Goal: Browse casually

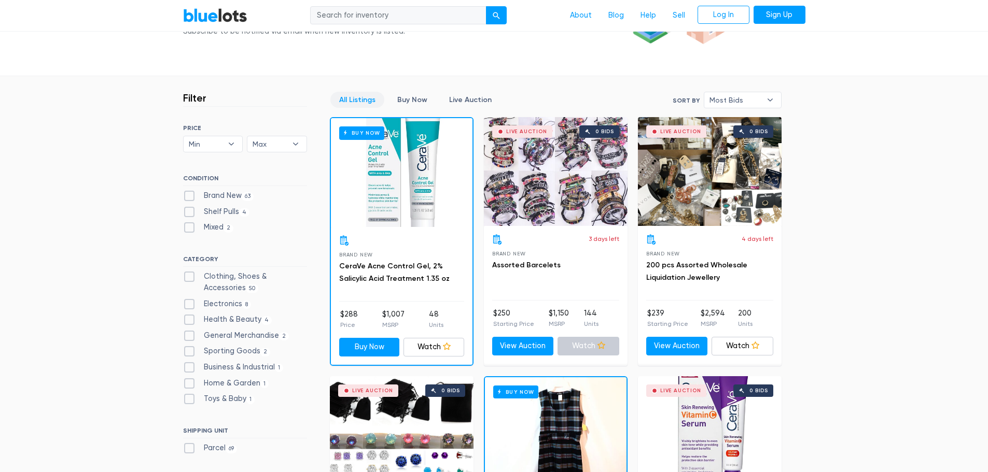
scroll to position [259, 0]
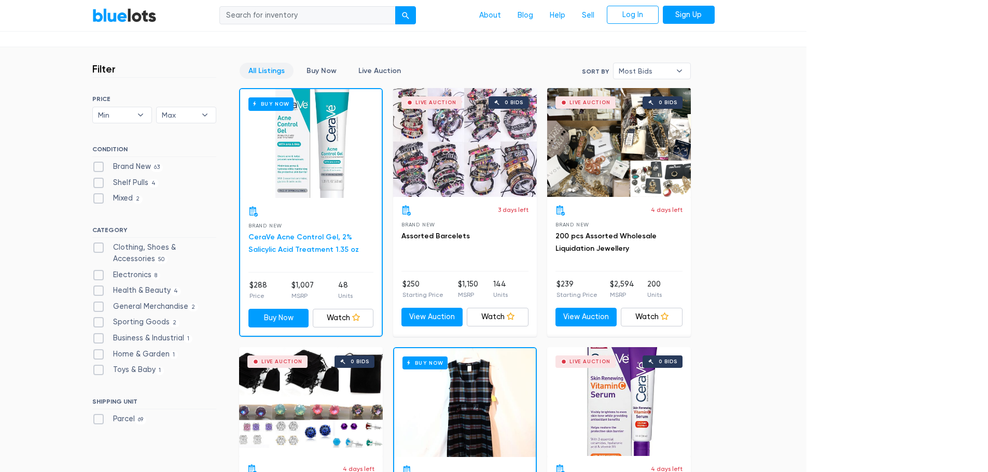
click at [296, 235] on link "CeraVe Acne Control Gel, 2% Salicylic Acid Treatment 1.35 oz" at bounding box center [303, 243] width 110 height 21
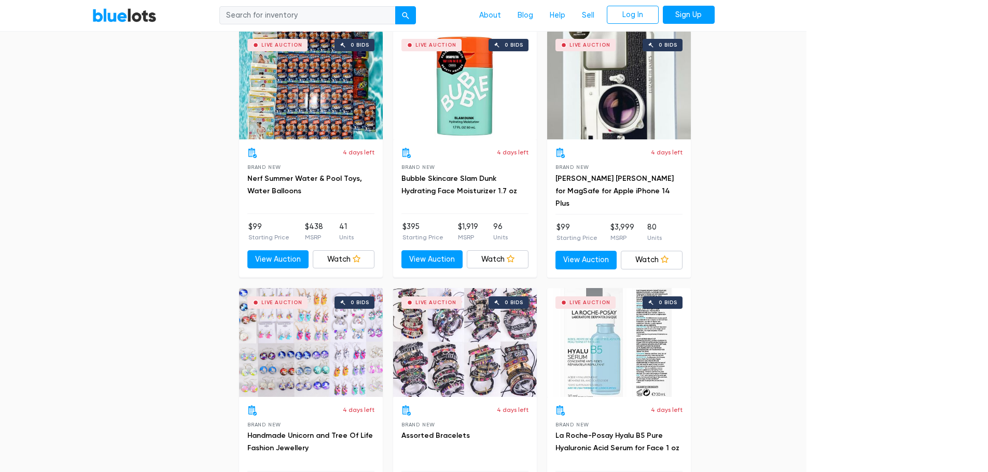
scroll to position [1815, 0]
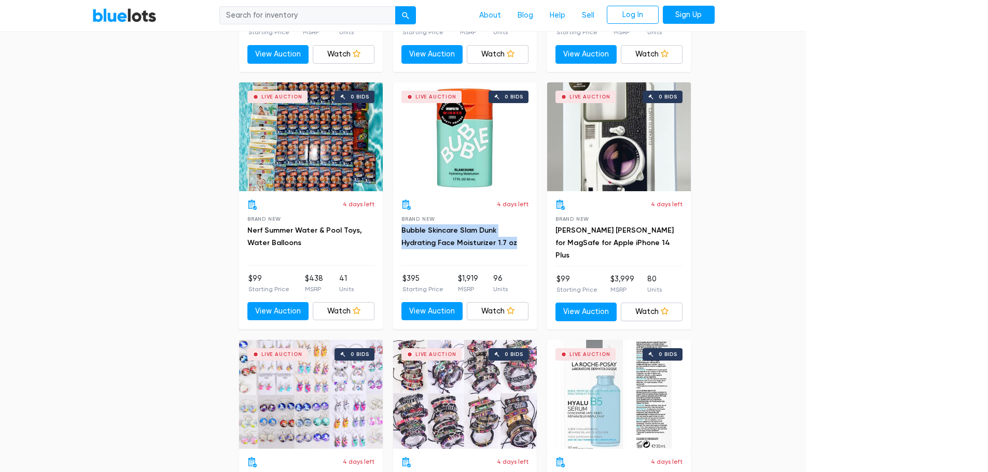
drag, startPoint x: 494, startPoint y: 236, endPoint x: 395, endPoint y: 233, distance: 99.6
click at [395, 233] on div "4 days left Brand New Bubble Skincare Slam Dunk Hydrating Face Moisturizer 1.7 …" at bounding box center [465, 259] width 144 height 137
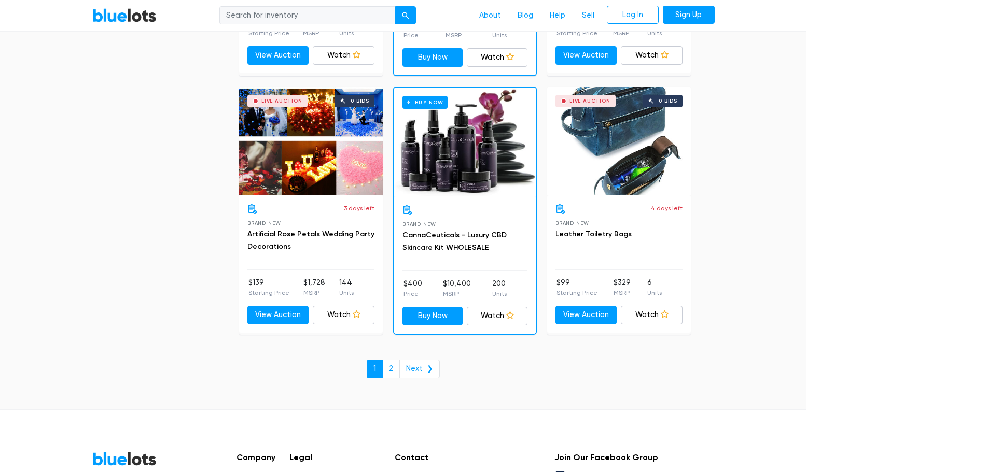
scroll to position [4407, 0]
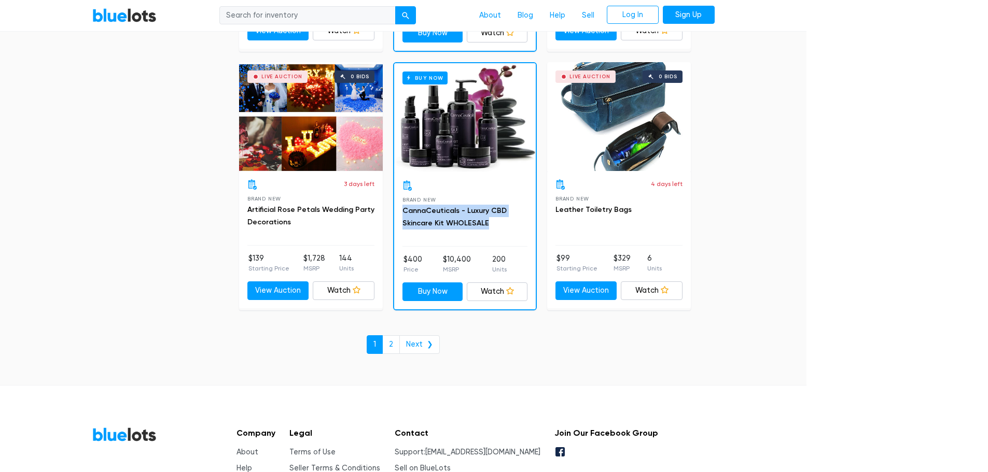
drag, startPoint x: 497, startPoint y: 224, endPoint x: 400, endPoint y: 208, distance: 98.3
click at [400, 208] on div "Brand New CannaCeuticals - Luxury CBD Skincare Kit WHOLESALE $400 Price $10,400…" at bounding box center [465, 240] width 142 height 137
click at [432, 335] on link "Next ❯" at bounding box center [419, 344] width 40 height 19
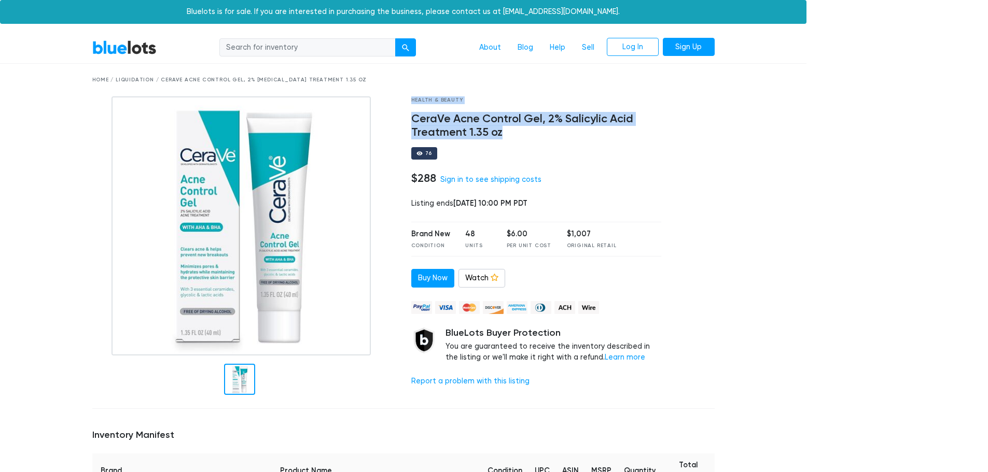
drag, startPoint x: 643, startPoint y: 127, endPoint x: 388, endPoint y: 119, distance: 254.7
click at [388, 119] on div "Health & Beauty CeraVe Acne Control Gel, 2% Salicylic Acid Treatment 1.35 oz 76…" at bounding box center [404, 248] width 638 height 304
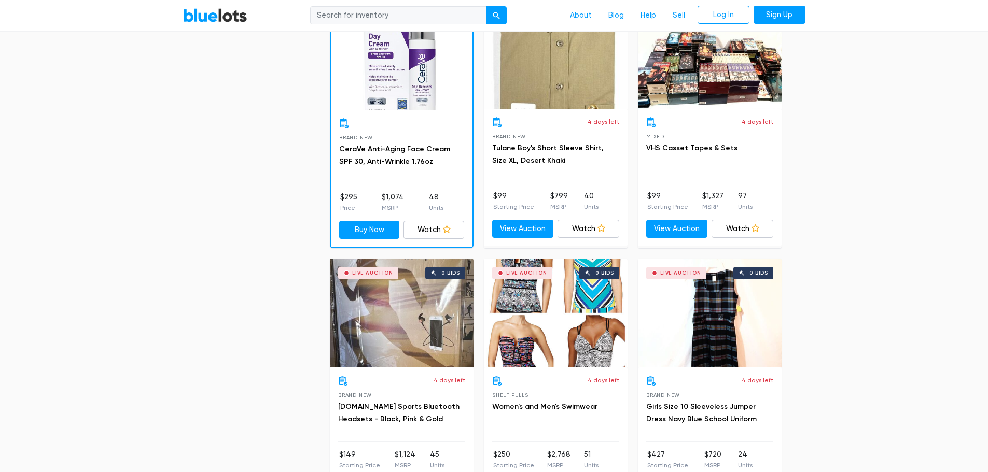
scroll to position [259, 0]
